Goal: Use online tool/utility

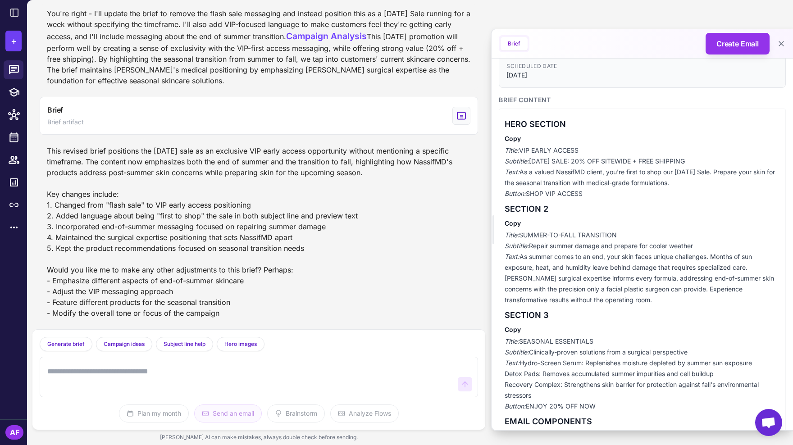
scroll to position [95, 0]
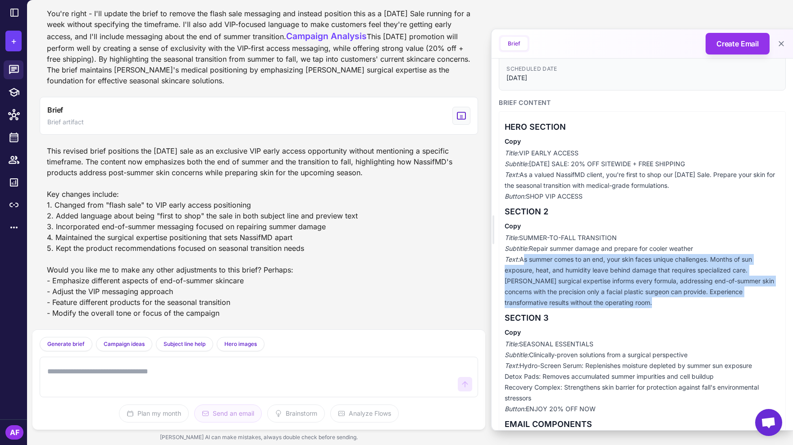
drag, startPoint x: 524, startPoint y: 262, endPoint x: 655, endPoint y: 305, distance: 138.3
click at [655, 305] on p "Title: SUMMER-TO-FALL TRANSITION Subtitle: Repair summer damage and prepare for…" at bounding box center [642, 270] width 275 height 76
copy p "As summer comes to an end, your skin faces unique challenges. Months of sun exp…"
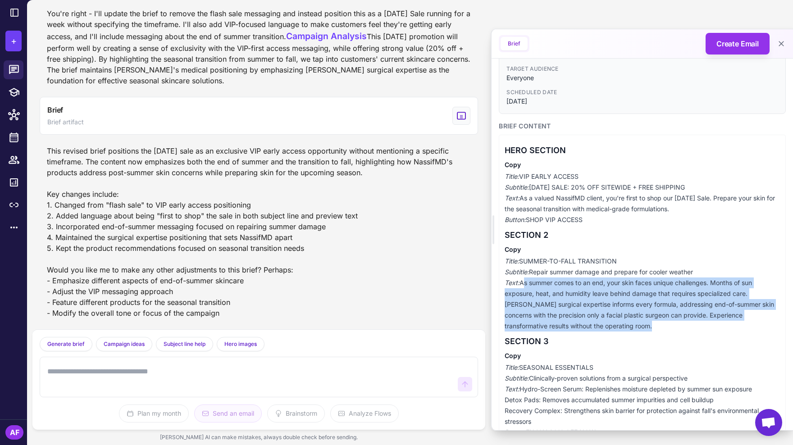
scroll to position [121, 0]
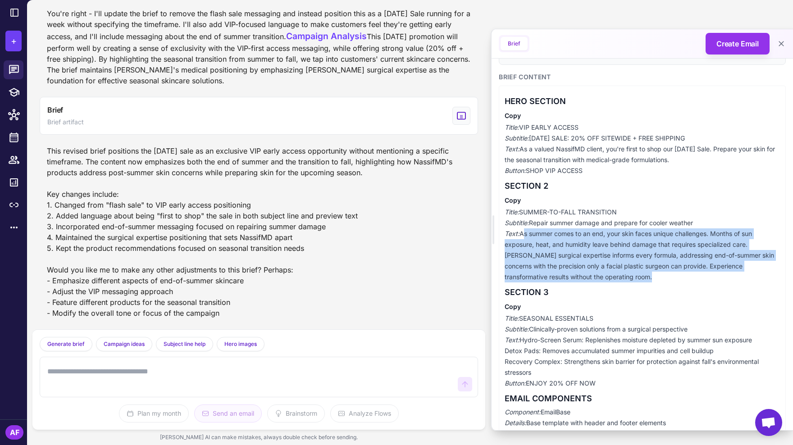
drag, startPoint x: 533, startPoint y: 224, endPoint x: 705, endPoint y: 223, distance: 172.1
click at [704, 223] on p "Title: SUMMER-TO-FALL TRANSITION Subtitle: Repair summer damage and prepare for…" at bounding box center [642, 245] width 275 height 76
copy p "Repair summer damage and prepare for cooler weather"
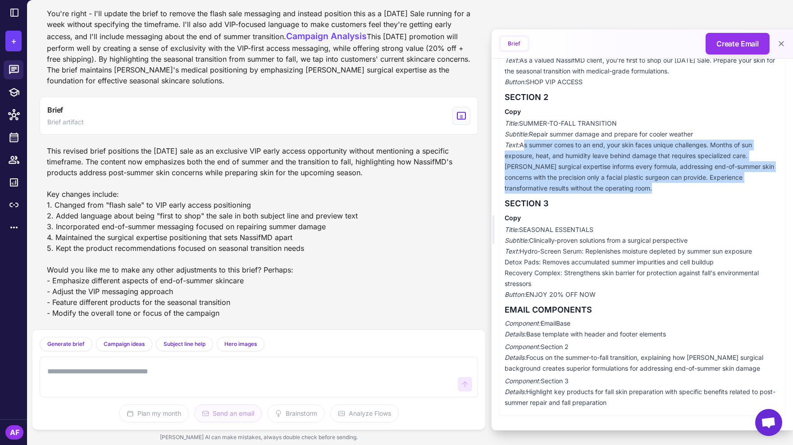
scroll to position [448, 0]
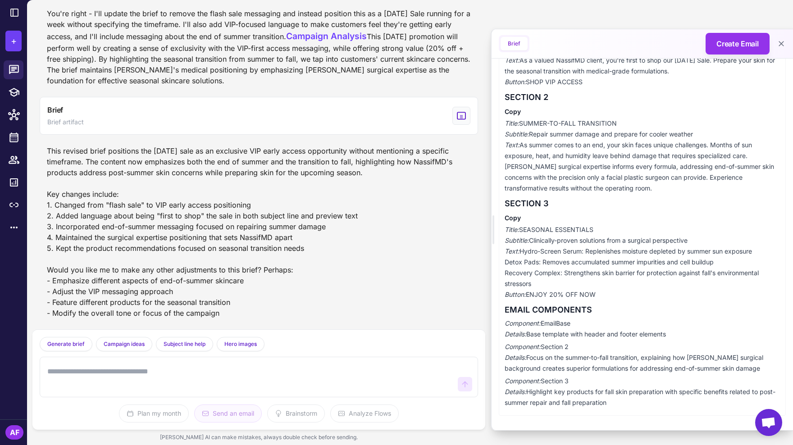
click at [107, 381] on textarea at bounding box center [250, 377] width 409 height 29
type textarea "*"
type textarea "**********"
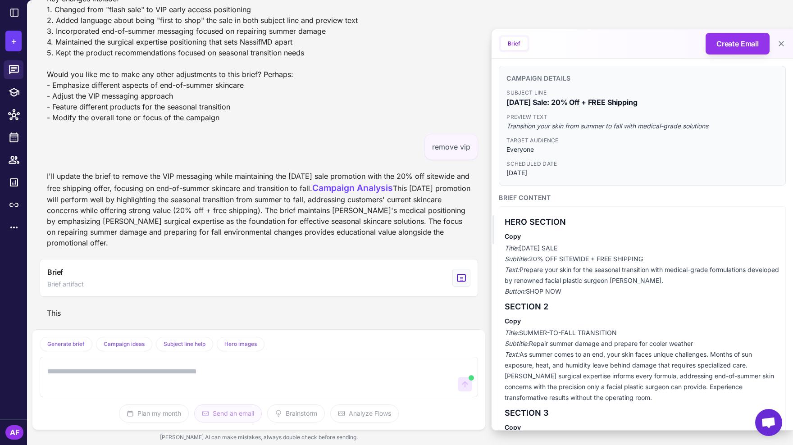
scroll to position [666, 0]
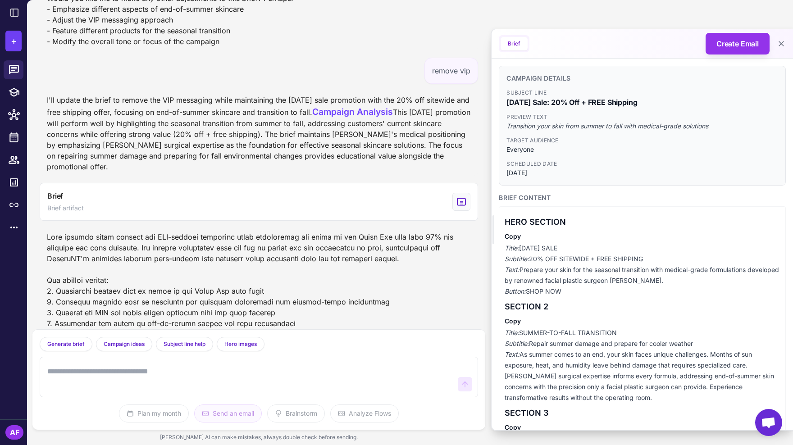
drag, startPoint x: 521, startPoint y: 272, endPoint x: 699, endPoint y: 281, distance: 178.2
click at [699, 281] on p "Title: [DATE] SALE Subtitle: 20% OFF SITEWIDE + FREE SHIPPING Text: Prepare you…" at bounding box center [642, 270] width 275 height 54
copy p "Prepare your skin for the seasonal transition with medical-grade formulations d…"
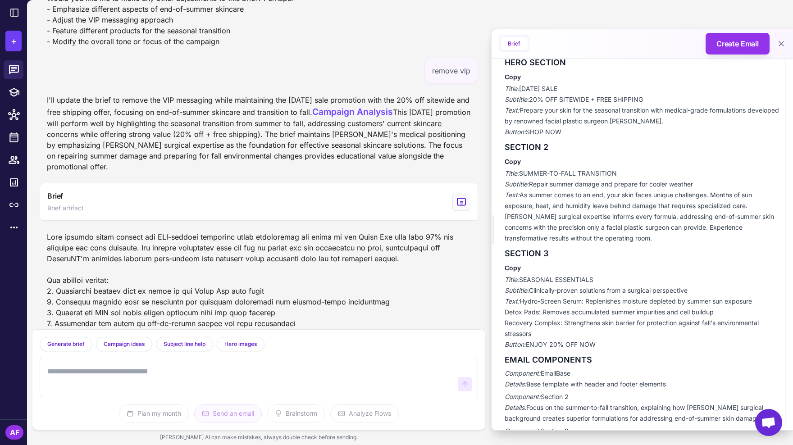
scroll to position [149, 0]
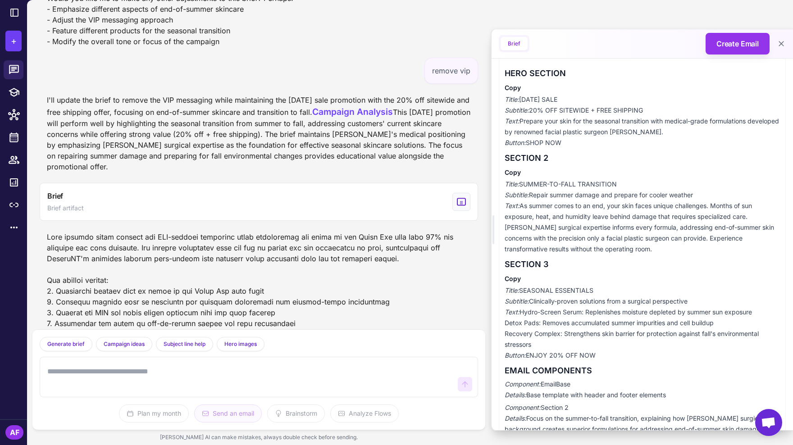
drag, startPoint x: 618, startPoint y: 184, endPoint x: 524, endPoint y: 185, distance: 94.2
click at [522, 185] on p "Title: SUMMER-TO-FALL TRANSITION Subtitle: Repair summer damage and prepare for…" at bounding box center [642, 217] width 275 height 76
copy p "SUMMER-TO-FALL TRANSITION"
click at [150, 367] on textarea at bounding box center [250, 377] width 409 height 29
type textarea "**********"
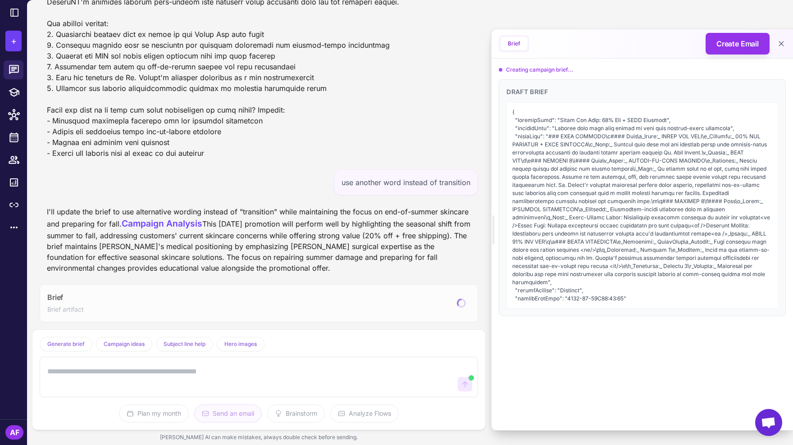
scroll to position [1056, 0]
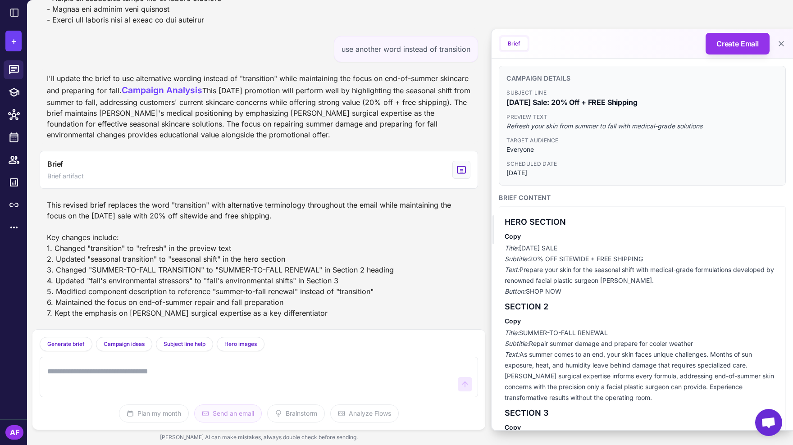
drag, startPoint x: 615, startPoint y: 329, endPoint x: 523, endPoint y: 336, distance: 92.6
click at [523, 336] on p "Title: SUMMER-TO-FALL RENEWAL Subtitle: Repair summer damage and prepare for co…" at bounding box center [642, 366] width 275 height 76
copy p "SUMMER-TO-FALL RENEWAL"
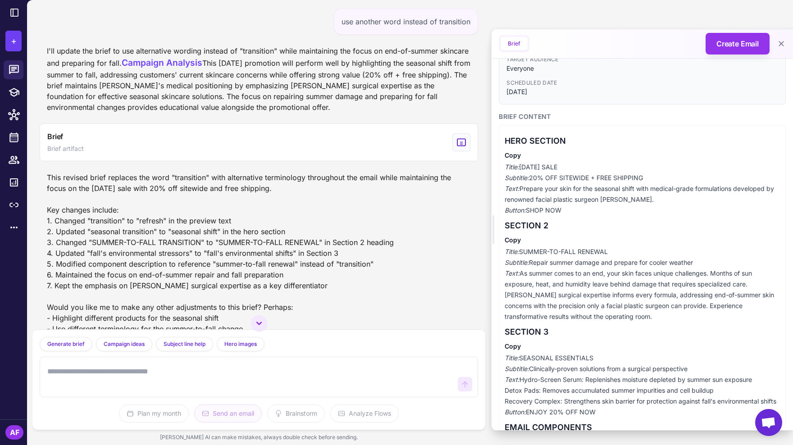
scroll to position [108, 0]
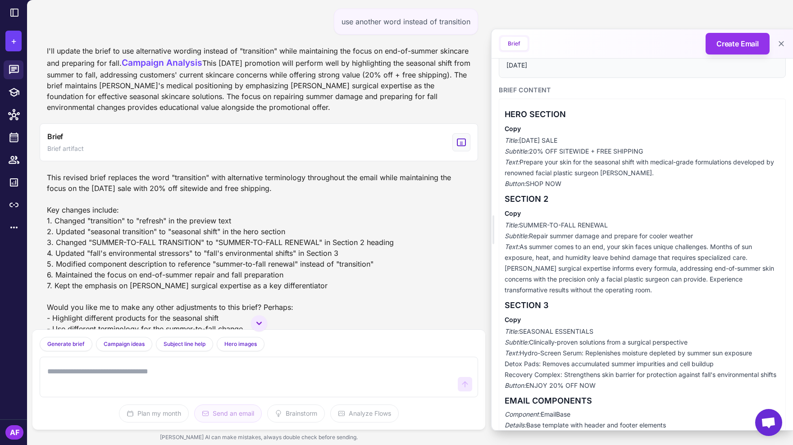
click at [123, 369] on textarea at bounding box center [250, 377] width 409 height 29
type textarea "*"
type textarea "**********"
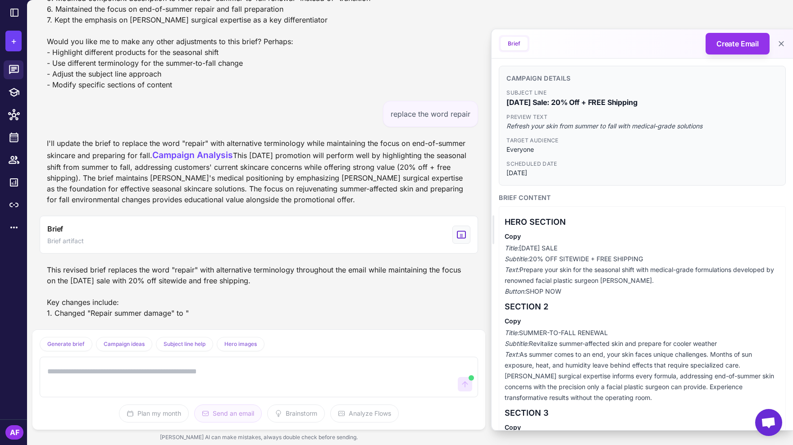
scroll to position [1490, 0]
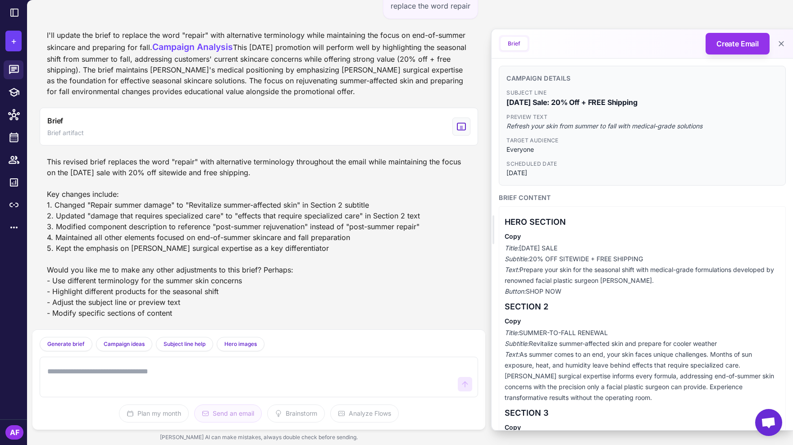
click at [450, 19] on div "replace the word repair" at bounding box center [430, 6] width 95 height 26
click at [209, 377] on textarea at bounding box center [250, 377] width 409 height 29
type textarea "**********"
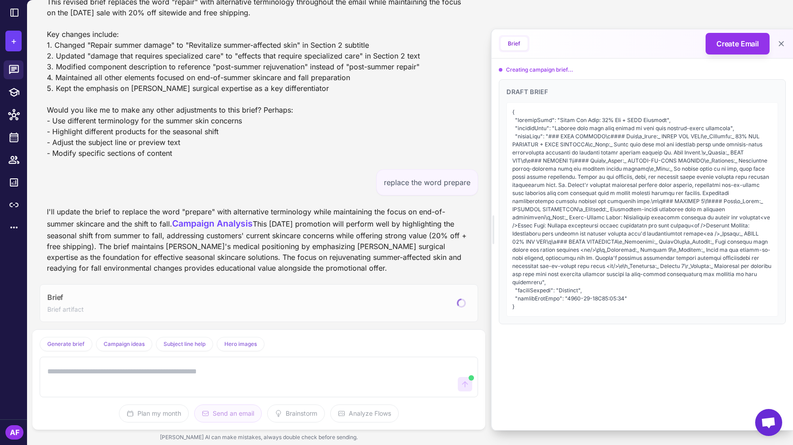
scroll to position [1816, 0]
